Goal: Information Seeking & Learning: Learn about a topic

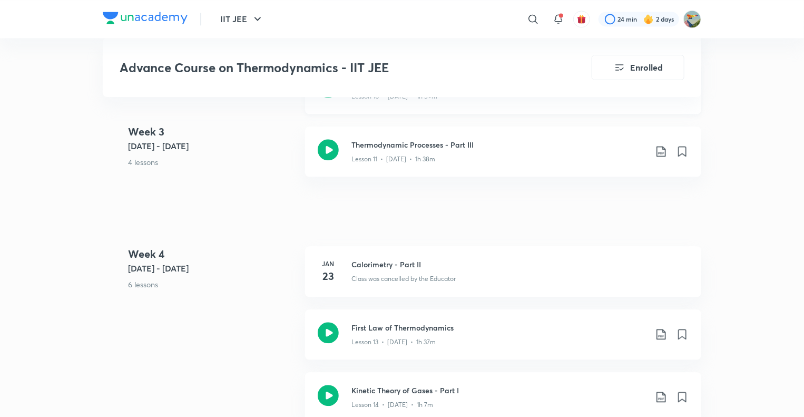
scroll to position [1104, 0]
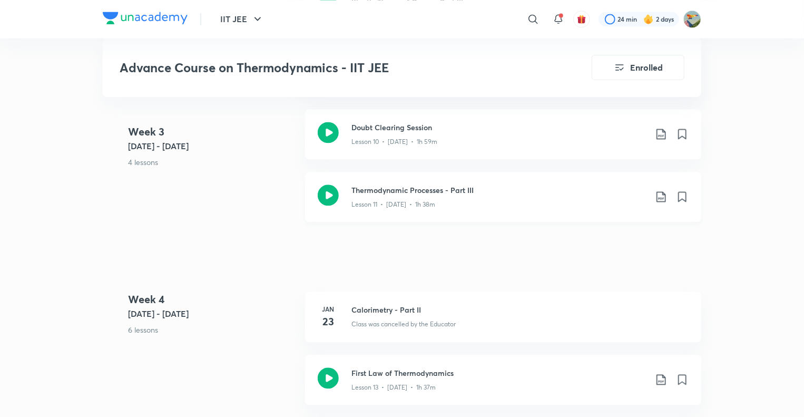
click at [661, 193] on icon at bounding box center [661, 196] width 13 height 13
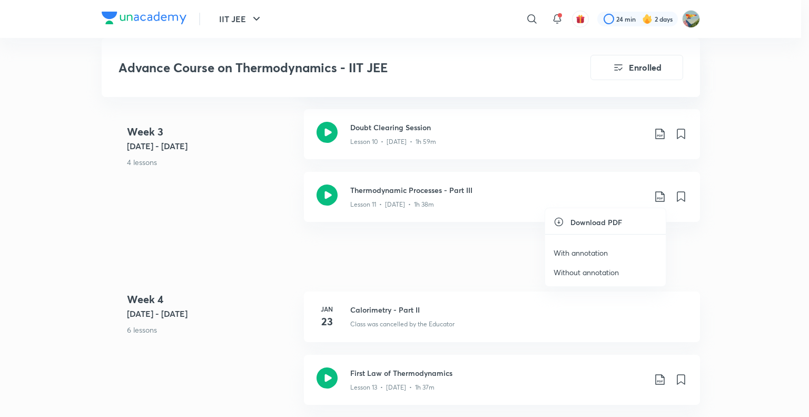
click at [611, 252] on li "With annotation" at bounding box center [605, 252] width 121 height 19
drag, startPoint x: 734, startPoint y: 113, endPoint x: 710, endPoint y: 92, distance: 32.1
click at [734, 113] on div at bounding box center [404, 208] width 809 height 417
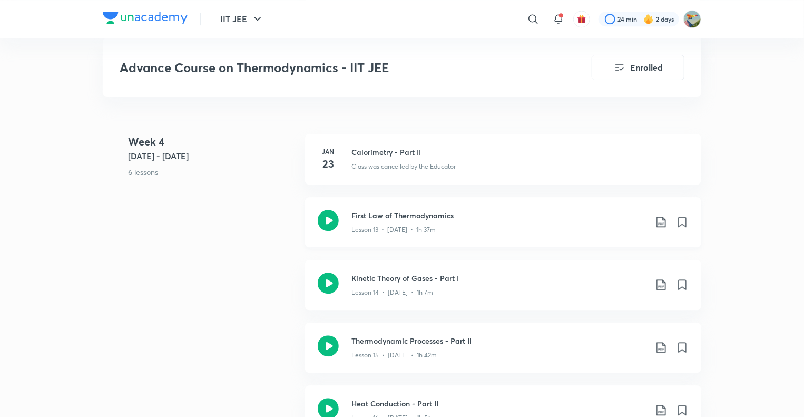
scroll to position [1262, 0]
click at [661, 220] on icon at bounding box center [661, 221] width 13 height 13
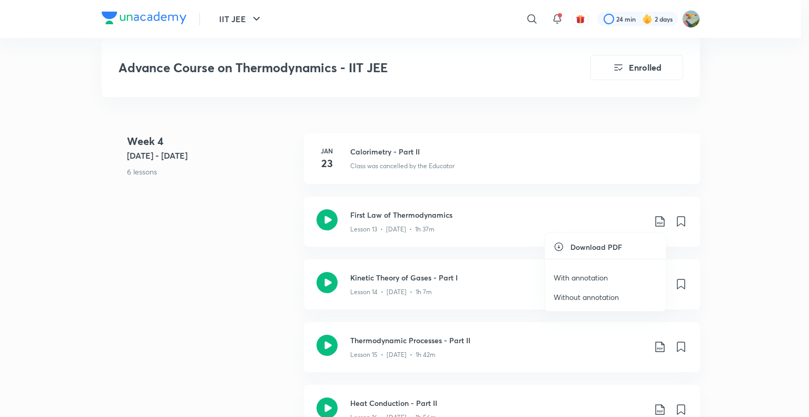
click at [601, 280] on p "With annotation" at bounding box center [581, 277] width 54 height 11
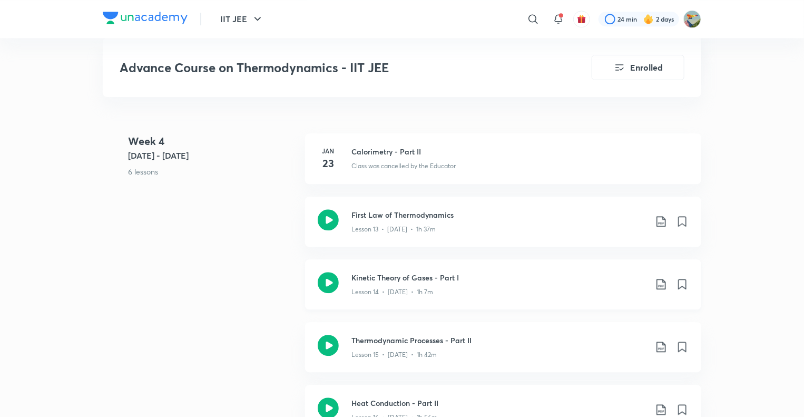
click at [663, 284] on icon at bounding box center [660, 284] width 9 height 11
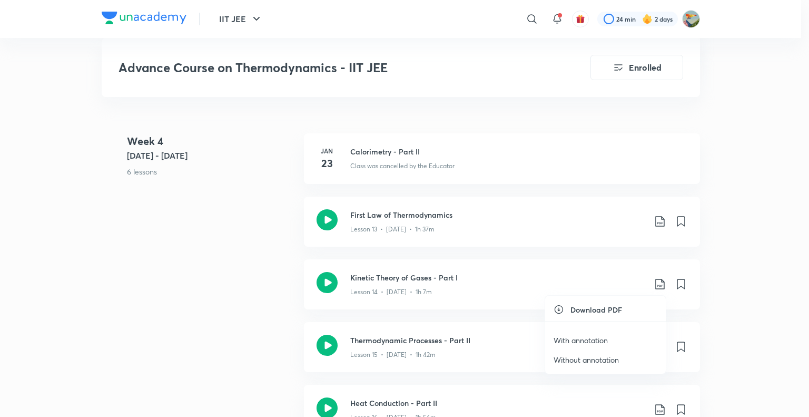
click at [605, 335] on p "With annotation" at bounding box center [581, 340] width 54 height 11
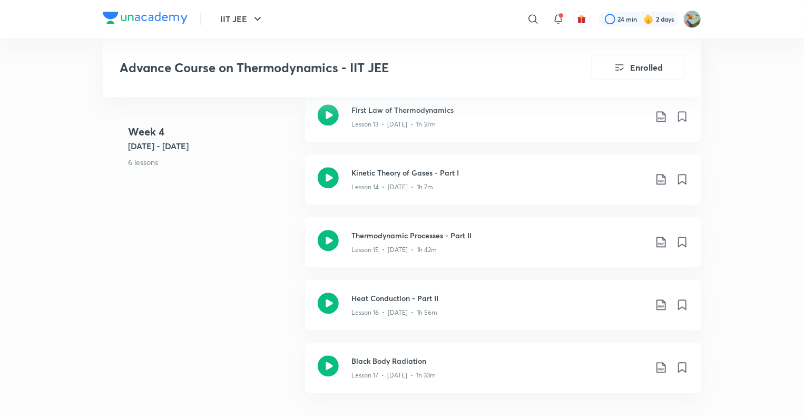
scroll to position [1368, 0]
click at [663, 239] on icon at bounding box center [661, 241] width 13 height 13
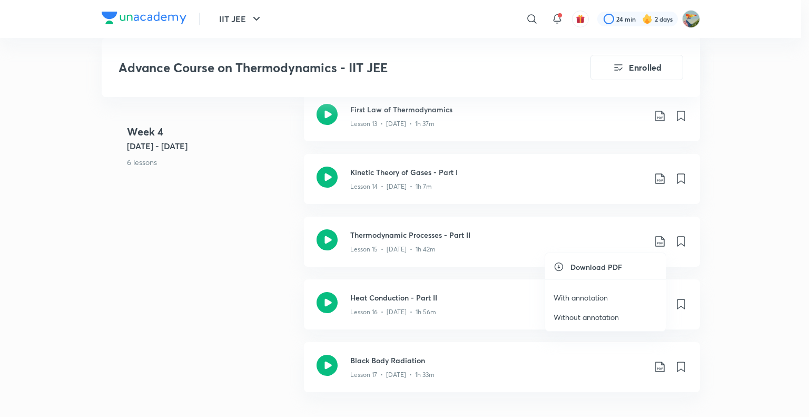
click at [583, 298] on p "With annotation" at bounding box center [581, 297] width 54 height 11
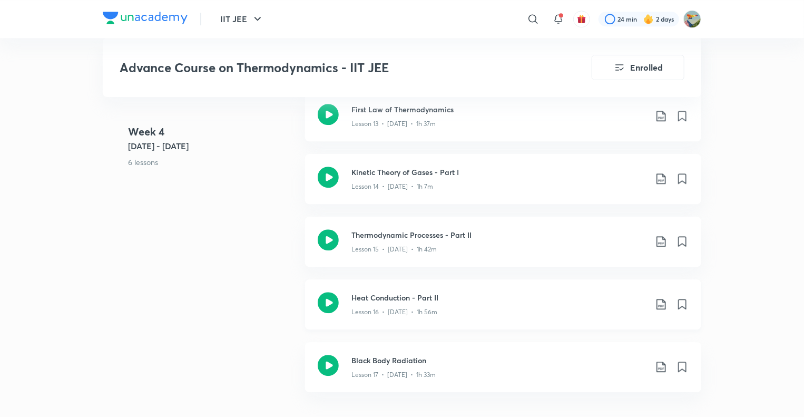
click at [662, 302] on icon at bounding box center [661, 304] width 13 height 13
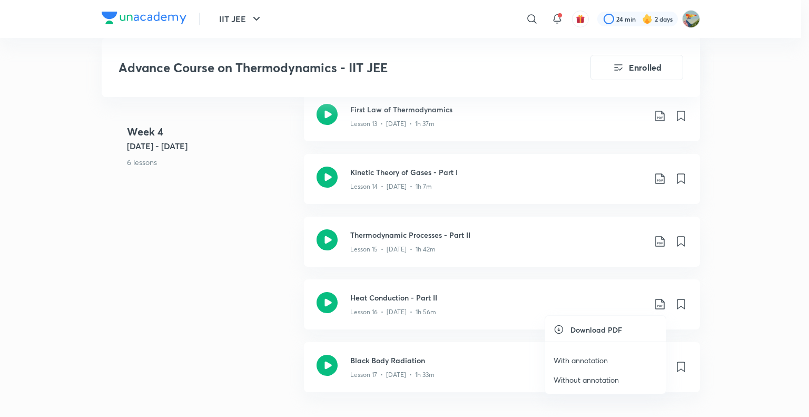
click at [592, 357] on p "With annotation" at bounding box center [581, 360] width 54 height 11
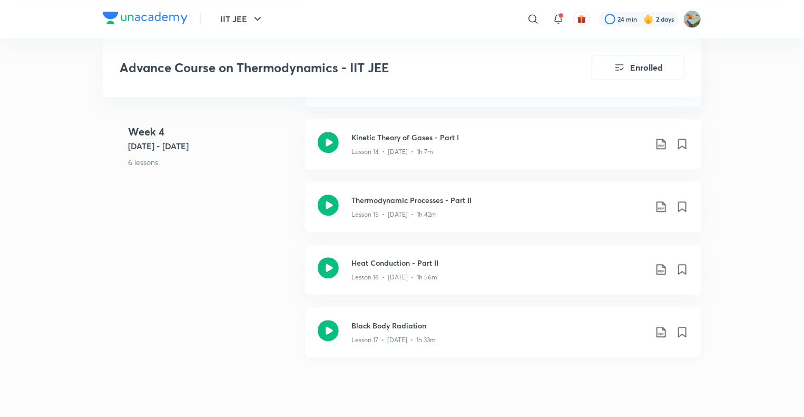
scroll to position [1420, 0]
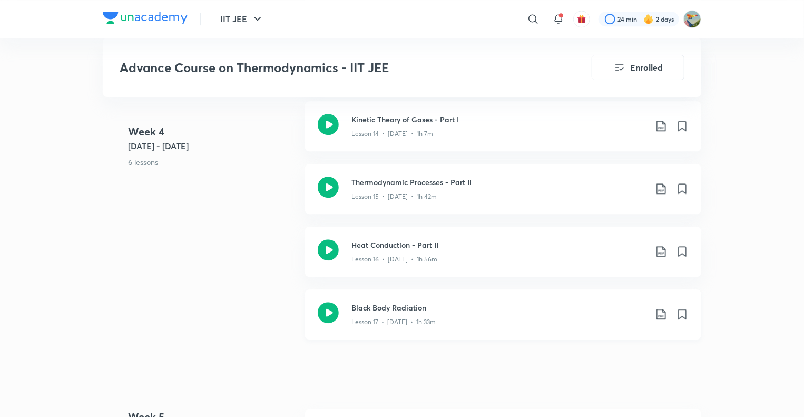
click at [660, 313] on icon at bounding box center [661, 314] width 13 height 13
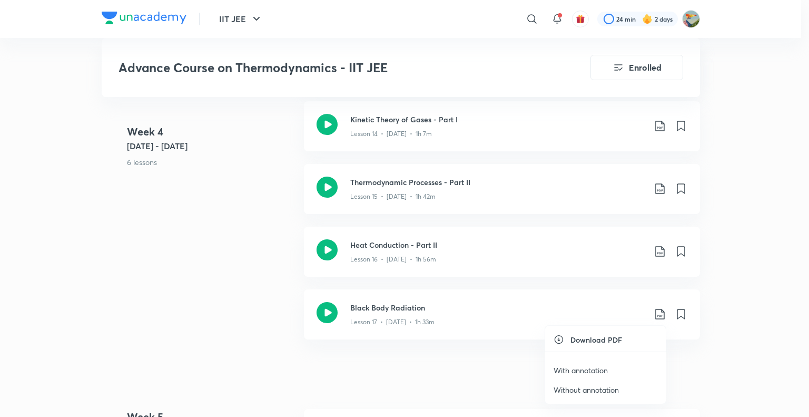
click at [578, 372] on p "With annotation" at bounding box center [581, 370] width 54 height 11
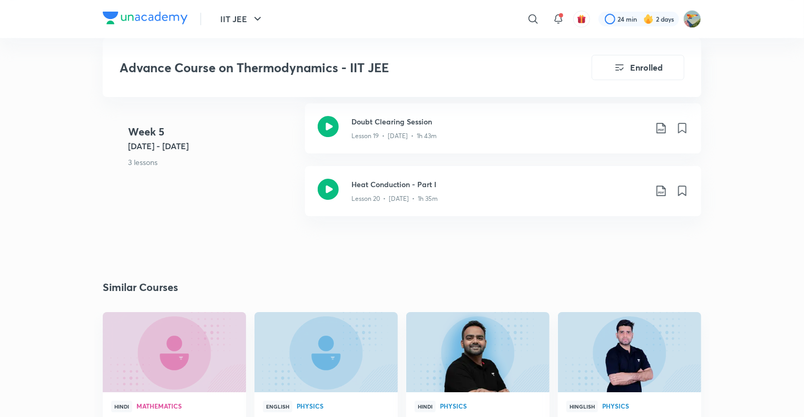
scroll to position [1789, 0]
click at [663, 127] on icon at bounding box center [661, 128] width 13 height 13
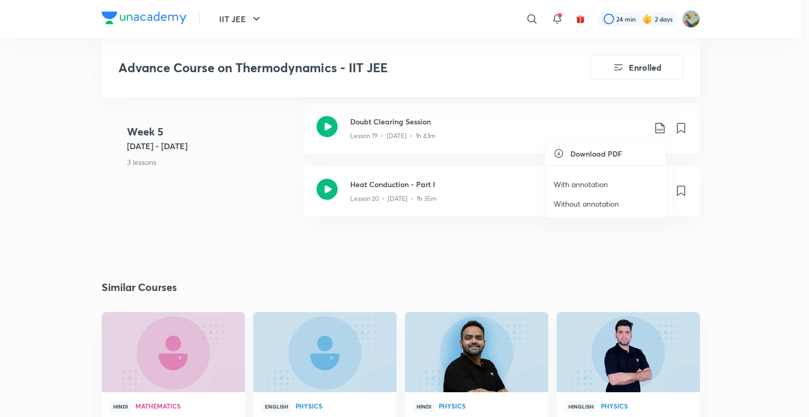
click at [588, 181] on p "With annotation" at bounding box center [581, 184] width 54 height 11
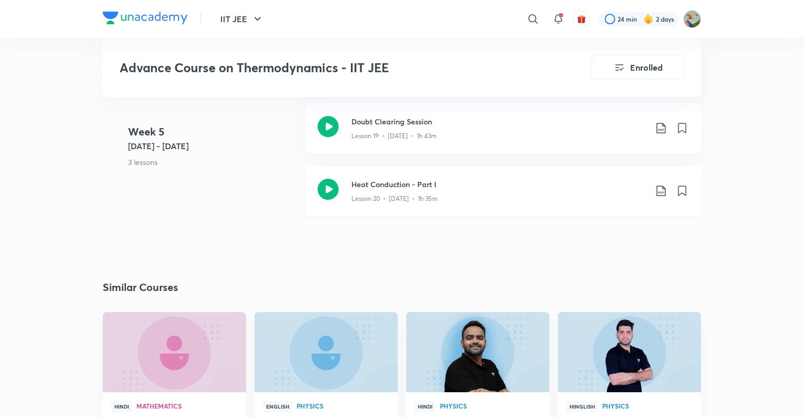
click at [659, 192] on icon at bounding box center [660, 190] width 9 height 11
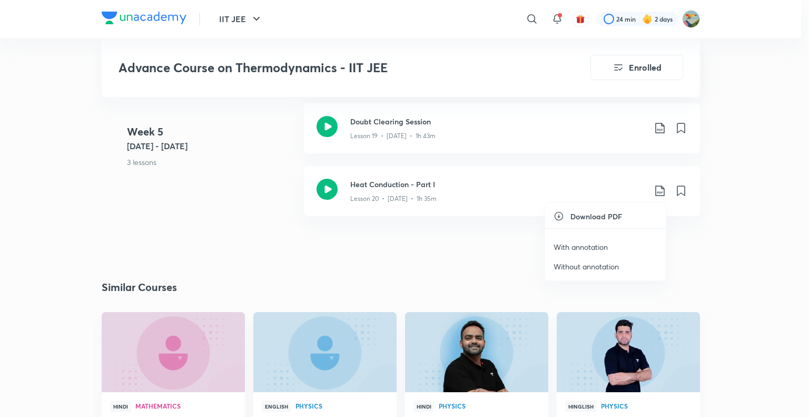
click at [596, 244] on p "With annotation" at bounding box center [581, 246] width 54 height 11
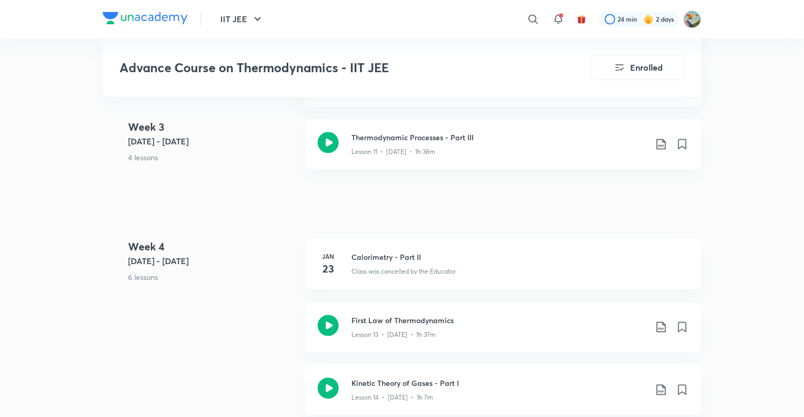
scroll to position [1368, 0]
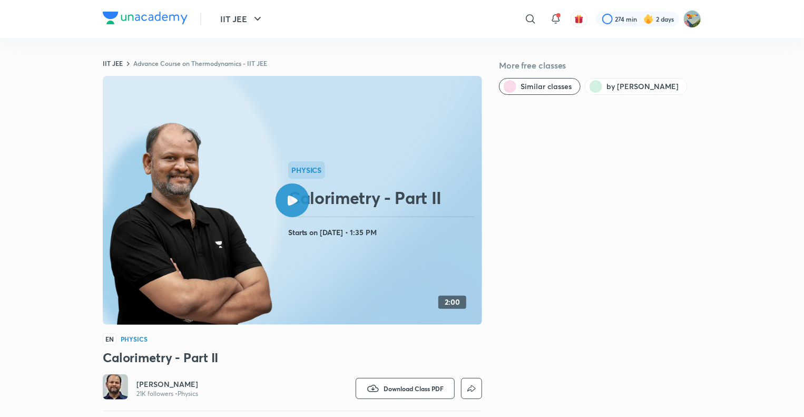
click at [289, 204] on icon at bounding box center [293, 200] width 10 height 10
